Goal: Navigation & Orientation: Find specific page/section

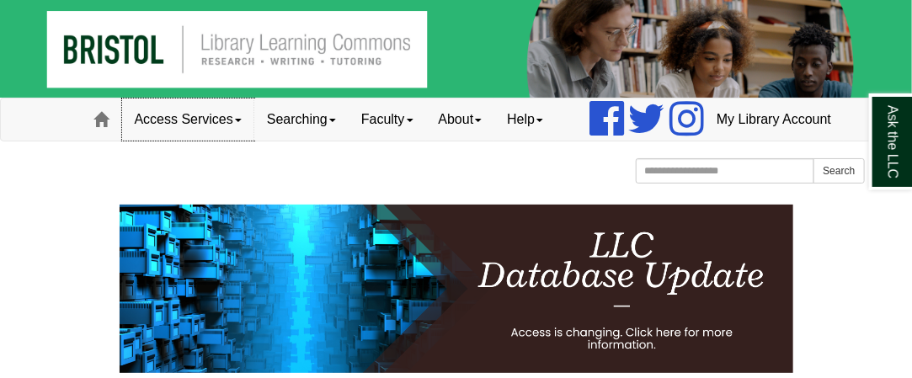
click at [147, 141] on link "Access Services" at bounding box center [188, 119] width 132 height 42
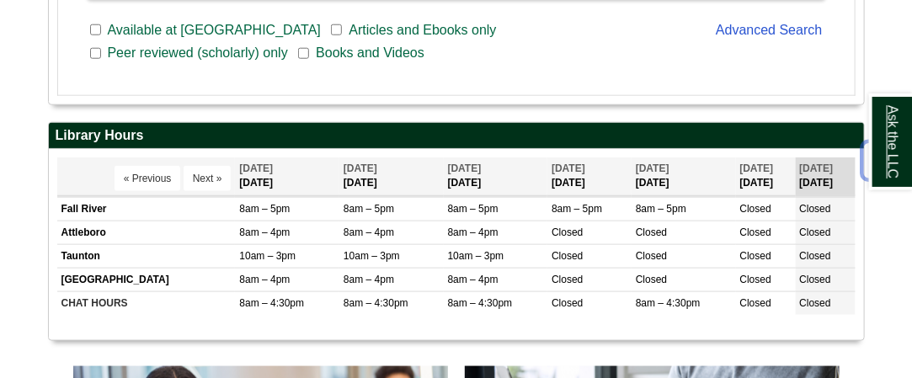
scroll to position [579, 0]
